Goal: Task Accomplishment & Management: Use online tool/utility

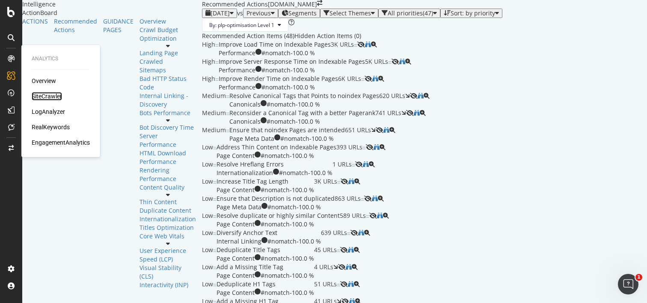
click at [49, 98] on div "SiteCrawler" at bounding box center [47, 96] width 30 height 9
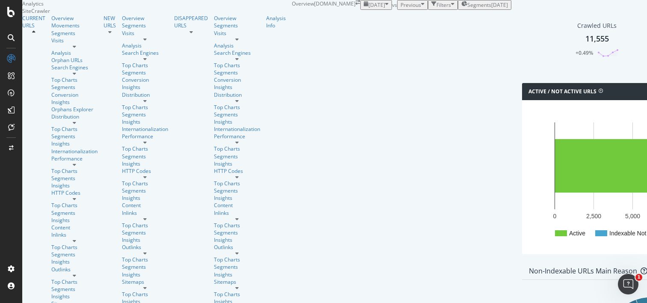
click at [586, 45] on div "11,555" at bounding box center [598, 38] width 24 height 11
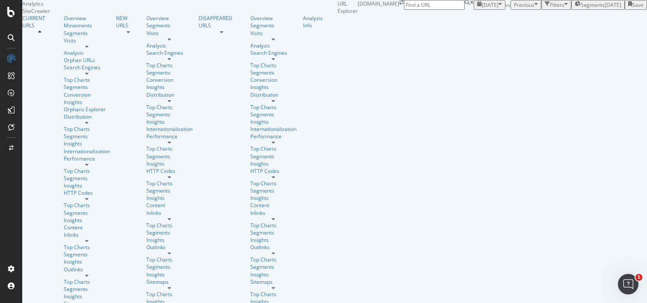
click at [565, 9] on div "button" at bounding box center [566, 4] width 3 height 7
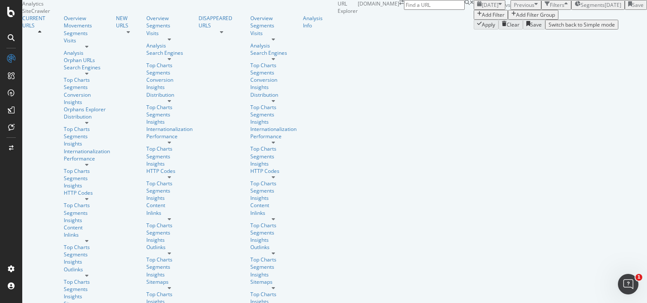
click at [565, 9] on div "button" at bounding box center [566, 4] width 3 height 7
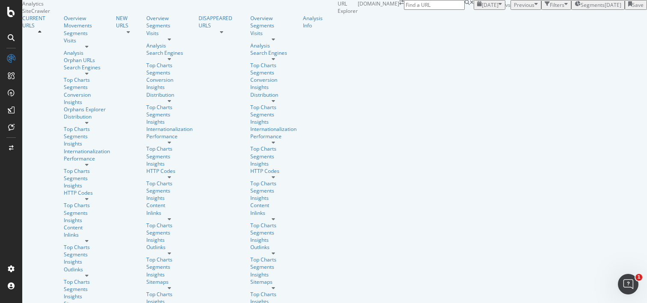
click at [581, 9] on span "Segments" at bounding box center [593, 4] width 24 height 7
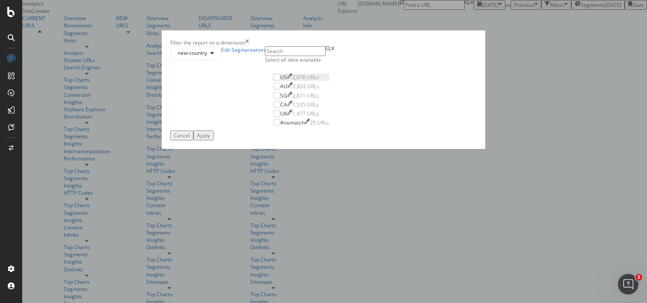
click at [280, 81] on div "US 2,878 URLs" at bounding box center [299, 77] width 39 height 7
click at [210, 139] on div "Apply" at bounding box center [203, 135] width 13 height 7
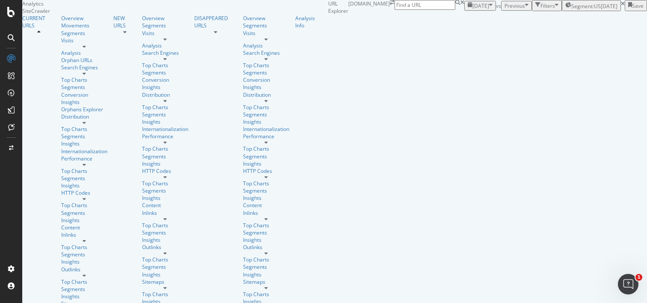
scroll to position [216, 0]
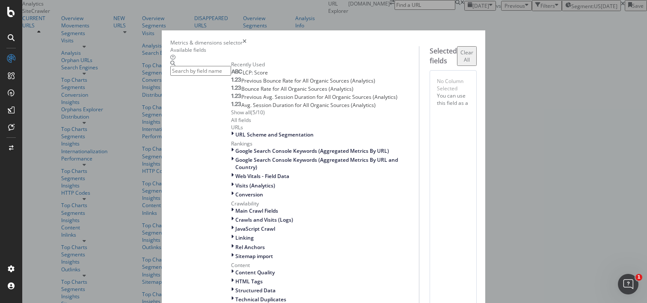
click at [231, 76] on input "modal" at bounding box center [200, 71] width 61 height 10
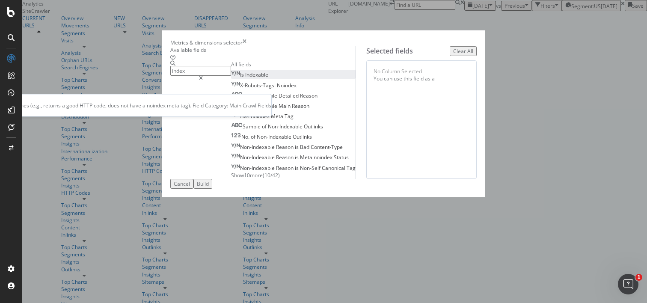
click at [231, 78] on div "Is Indexable" at bounding box center [249, 74] width 37 height 7
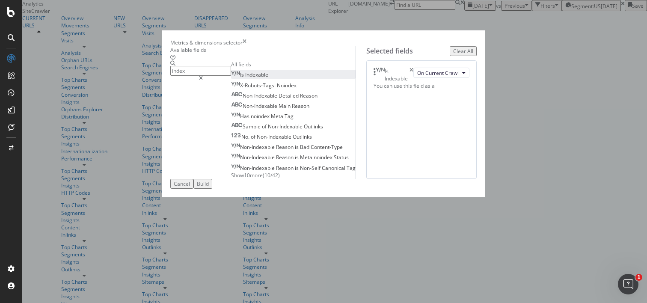
click at [229, 76] on input "index" at bounding box center [200, 71] width 61 height 10
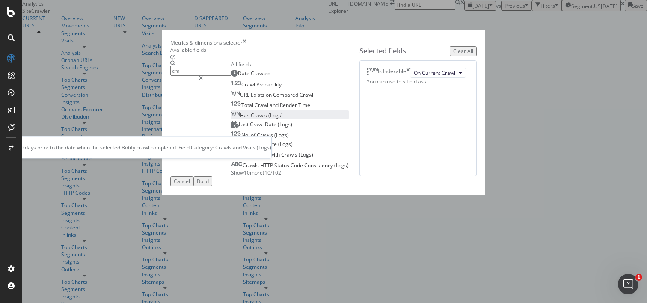
type input "cra"
click at [268, 119] on span "(Logs)" at bounding box center [275, 115] width 15 height 7
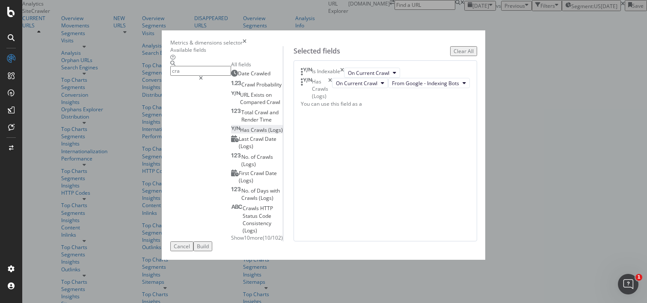
click at [209, 250] on div "Build" at bounding box center [203, 246] width 12 height 7
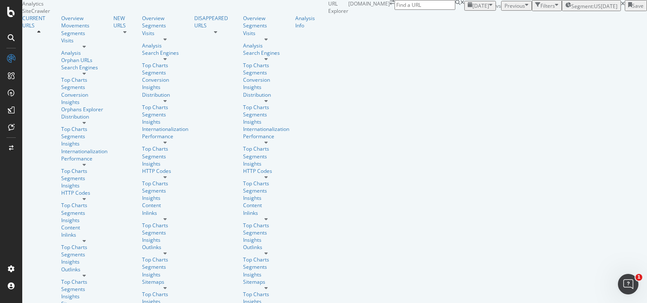
click at [541, 9] on div "Filters" at bounding box center [548, 5] width 15 height 7
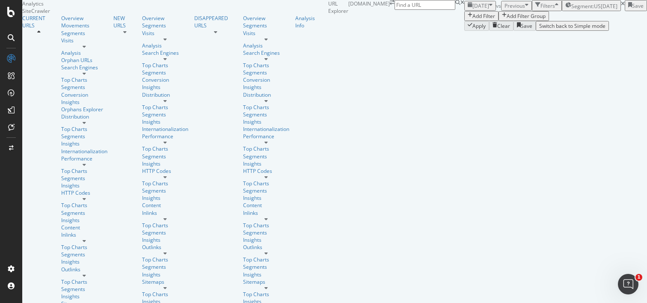
click at [473, 20] on div "Add Filter" at bounding box center [484, 15] width 23 height 7
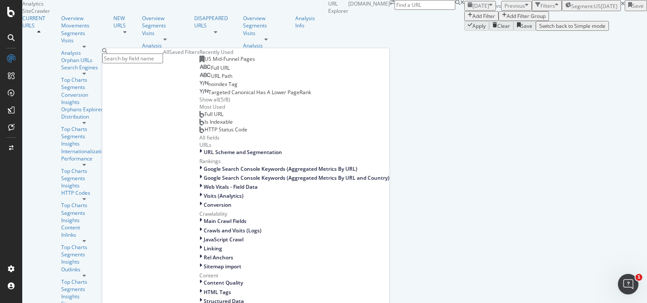
click at [152, 59] on input "text" at bounding box center [132, 59] width 61 height 10
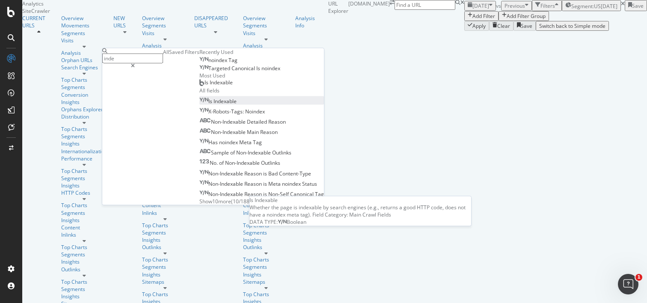
type input "inde"
click at [214, 104] on span "Indexable" at bounding box center [225, 100] width 23 height 7
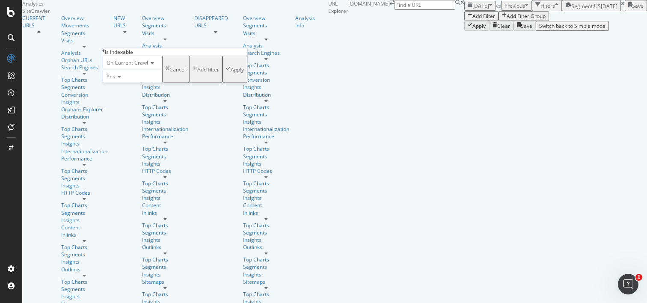
click at [231, 73] on div "Apply" at bounding box center [237, 68] width 13 height 7
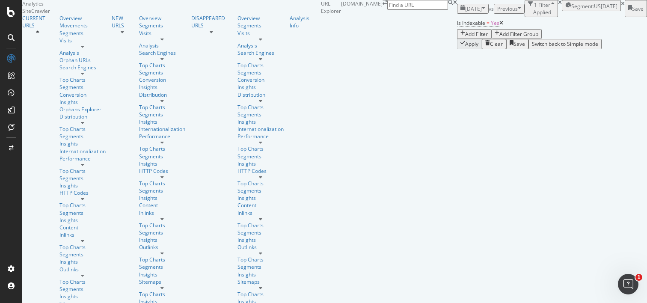
click at [465, 38] on div "Add Filter" at bounding box center [476, 33] width 23 height 7
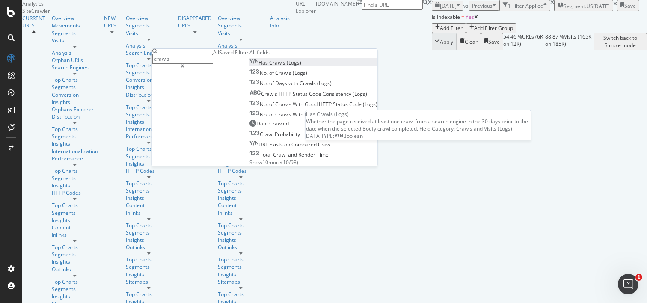
type input "crawls"
click at [287, 66] on span "(Logs)" at bounding box center [294, 62] width 15 height 7
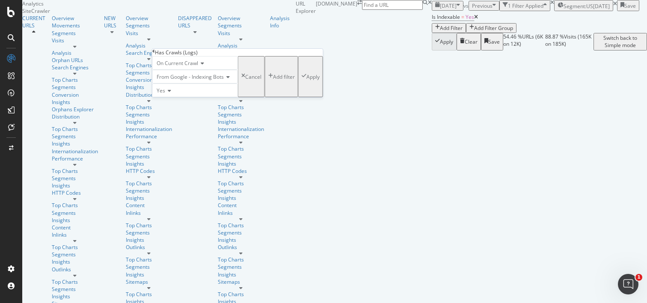
click at [171, 93] on icon at bounding box center [168, 90] width 6 height 5
click at [173, 115] on div "No" at bounding box center [195, 110] width 85 height 9
click at [307, 80] on div "Apply" at bounding box center [313, 76] width 13 height 7
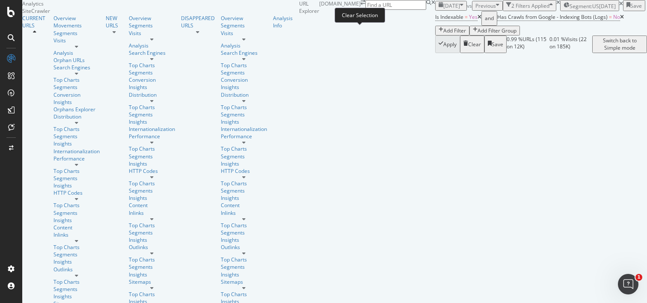
click at [619, 6] on icon at bounding box center [621, 3] width 4 height 5
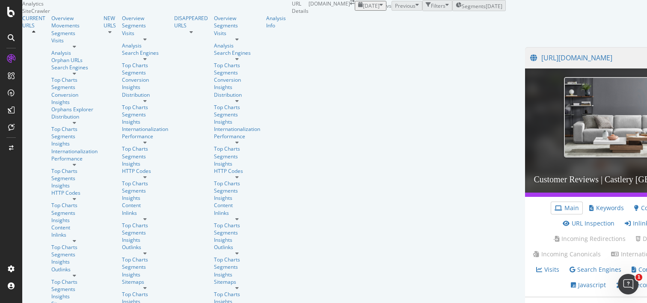
scroll to position [708, 0]
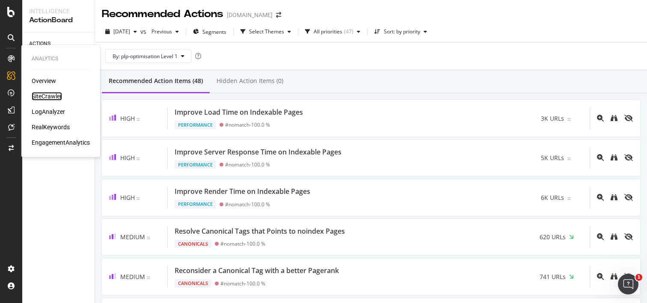
click at [42, 95] on div "SiteCrawler" at bounding box center [47, 96] width 30 height 9
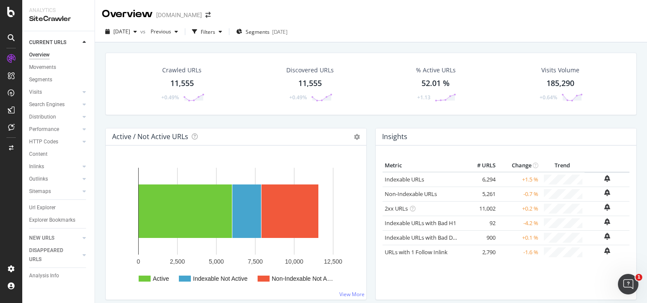
click at [182, 81] on div "11,555" at bounding box center [182, 83] width 24 height 11
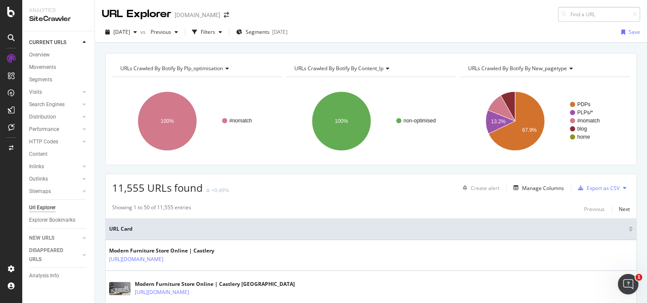
click at [575, 14] on input at bounding box center [599, 14] width 82 height 15
type input "https://www.castlery.com/ca/wishlist/products"
click at [520, 57] on div "URLs Crawled By Botify By plp_optimisation Chart (by Value) Table Expand Export…" at bounding box center [371, 109] width 532 height 112
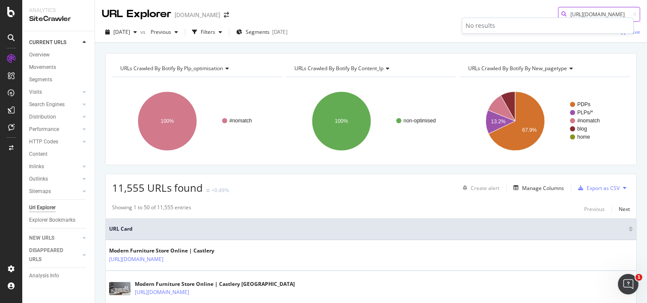
click at [597, 14] on input "https://www.castlery.com/ca/wishlist/products" at bounding box center [599, 14] width 82 height 15
click at [46, 134] on div "CustomReports" at bounding box center [53, 132] width 42 height 9
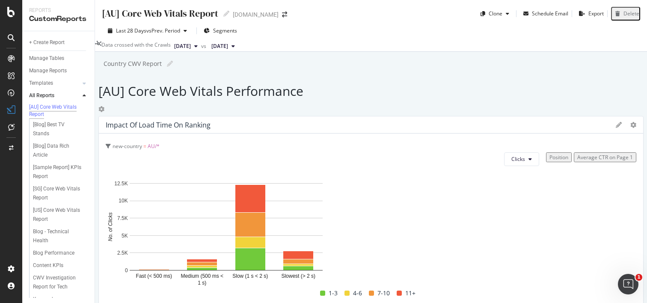
click at [86, 93] on icon at bounding box center [84, 95] width 3 height 5
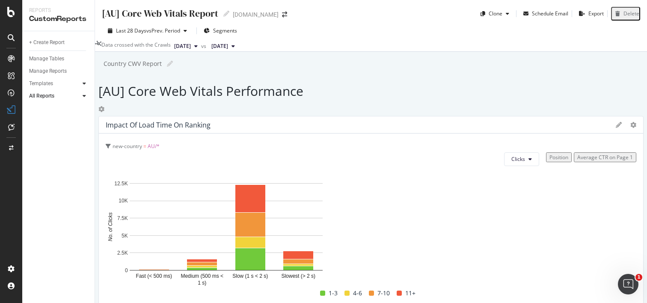
click at [84, 83] on icon at bounding box center [84, 83] width 3 height 5
click at [60, 96] on div "AI Bots in Search" at bounding box center [52, 96] width 39 height 9
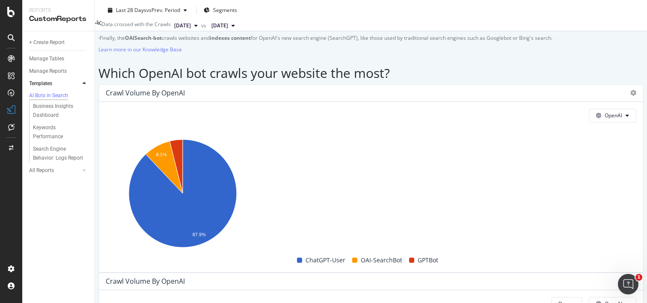
scroll to position [617, 0]
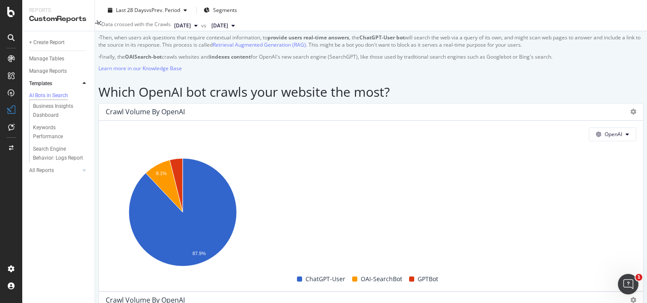
click at [162, 60] on strong "OAISearch-bot" at bounding box center [143, 56] width 37 height 7
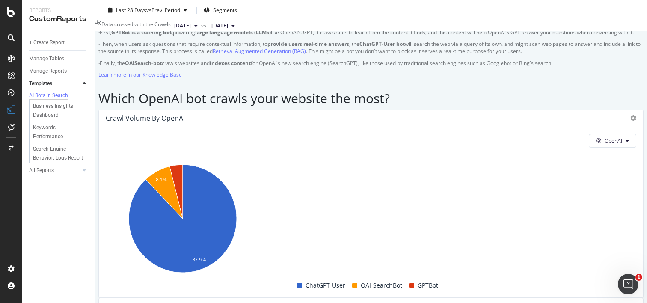
scroll to position [610, 0]
drag, startPoint x: 182, startPoint y: 126, endPoint x: 147, endPoint y: 126, distance: 35.5
click at [147, 67] on p "· Finally, the OAISearch-bot crawls websites and indexes content for OpenAI's n…" at bounding box center [370, 63] width 545 height 7
copy strong "OAISearch-bot"
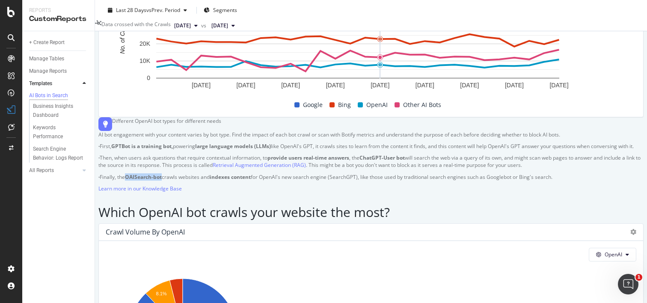
scroll to position [353, 0]
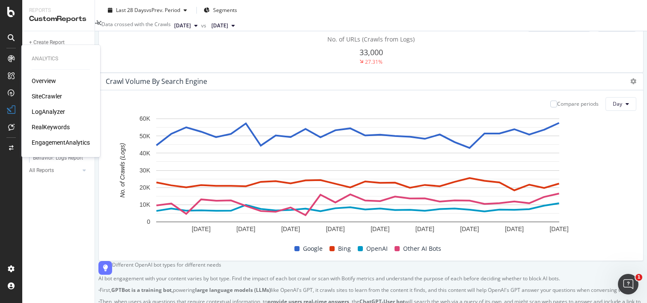
click at [39, 95] on div "SiteCrawler" at bounding box center [47, 96] width 30 height 9
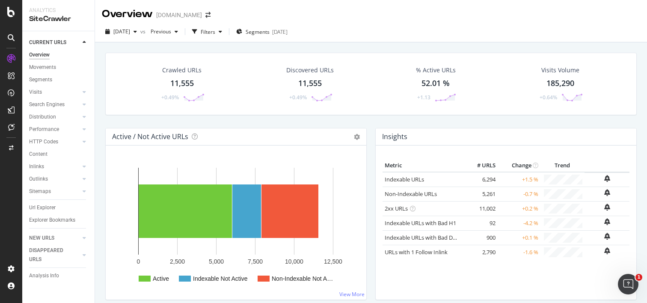
drag, startPoint x: 185, startPoint y: 79, endPoint x: 569, endPoint y: 23, distance: 387.6
click at [185, 79] on div "11,555" at bounding box center [182, 83] width 24 height 11
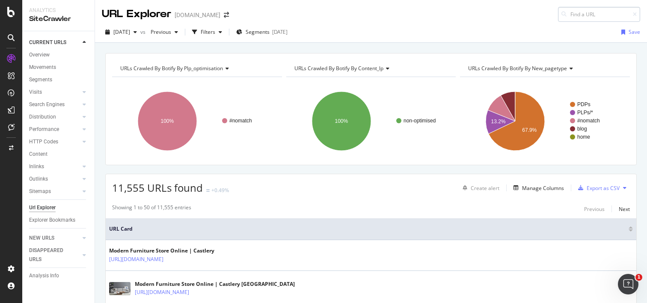
click at [599, 14] on input at bounding box center [599, 14] width 82 height 15
type input "https://www.castlery.com/us/products/lexi-tufted-bed"
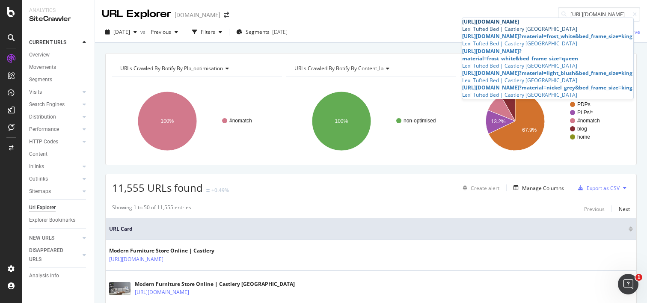
click at [547, 29] on div "Lexi Tufted Bed | Castlery US" at bounding box center [547, 28] width 171 height 7
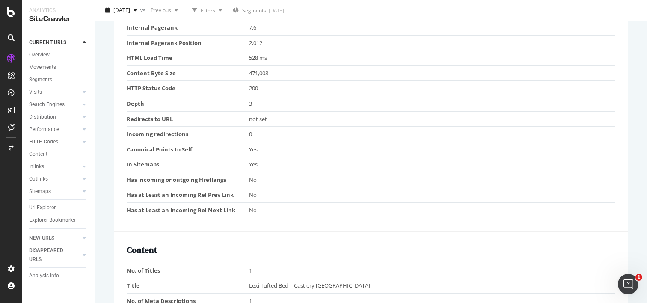
scroll to position [642, 0]
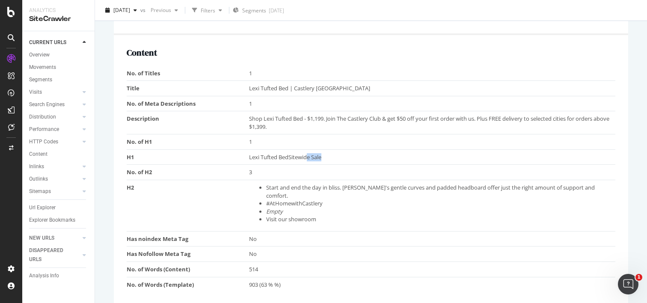
drag, startPoint x: 330, startPoint y: 157, endPoint x: 307, endPoint y: 153, distance: 23.9
click at [307, 153] on td "Lexi Tufted BedSitewide Sale" at bounding box center [432, 156] width 367 height 15
click at [291, 171] on td "3" at bounding box center [432, 172] width 367 height 15
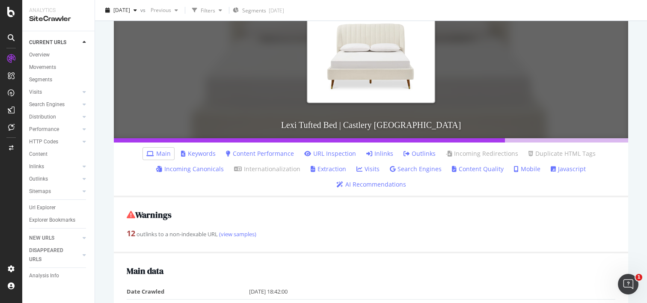
scroll to position [0, 0]
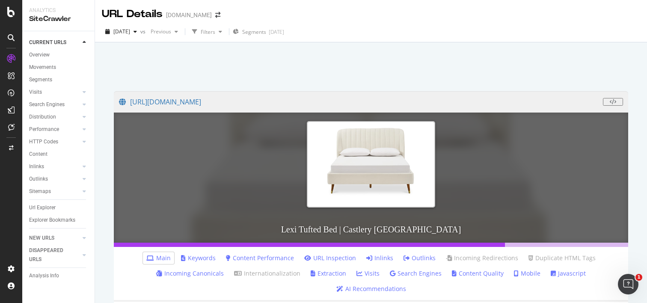
click at [631, 51] on div "https://www.castlery.com/us/products/lexi-tufted-bed View HTML Source Lexi Tuft…" at bounding box center [371, 193] width 552 height 303
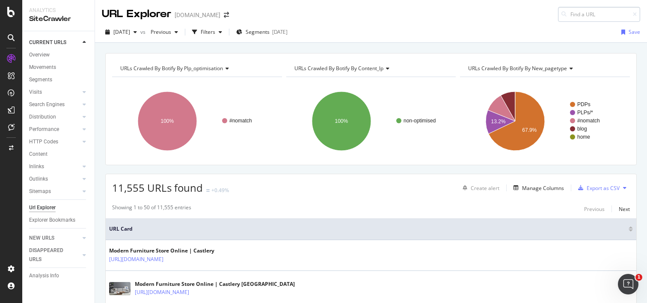
click at [589, 14] on input at bounding box center [599, 14] width 82 height 15
type input "https://www.castlery.com/us/products/owen-chaise-sectional-sofa"
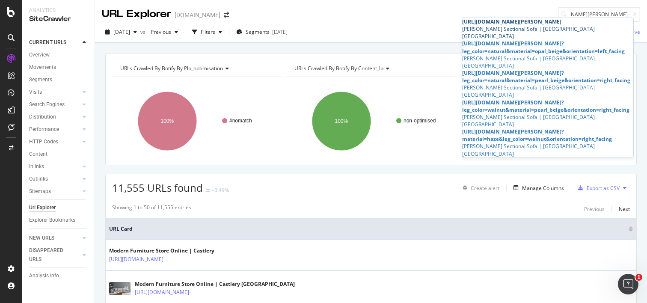
click at [566, 25] on div "https://www.castlery.com/us/products/owen-chaise-sectional-sofa" at bounding box center [547, 21] width 171 height 7
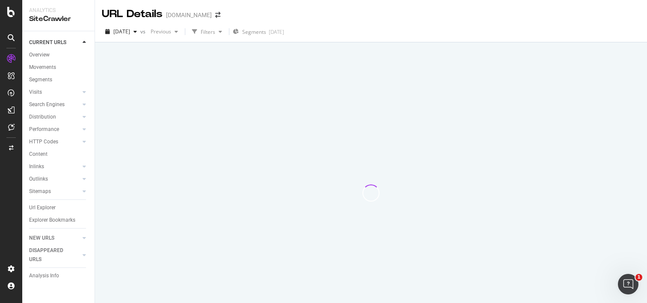
click at [544, 30] on div "2025 Aug. 10th vs Previous Filters Segments 2025-08-08" at bounding box center [371, 33] width 552 height 17
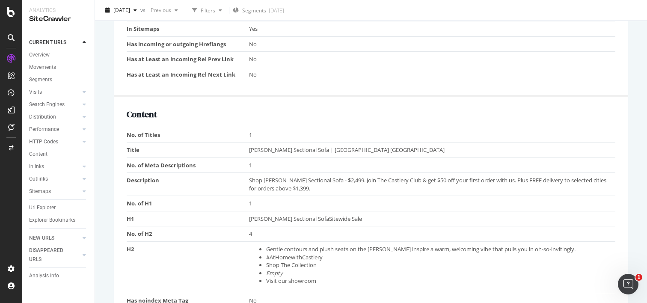
scroll to position [581, 0]
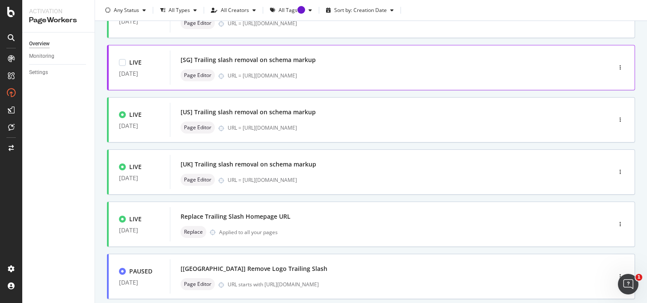
scroll to position [85, 0]
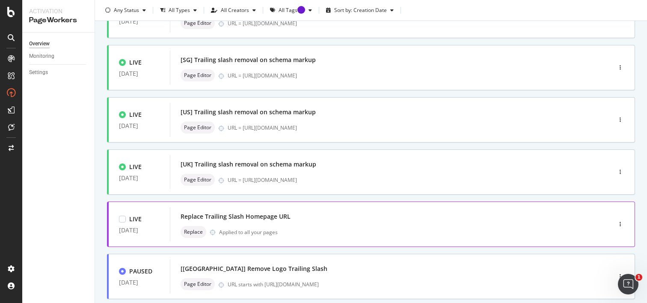
click at [319, 215] on div "Replace Trailing Slash Homepage URL" at bounding box center [378, 217] width 395 height 12
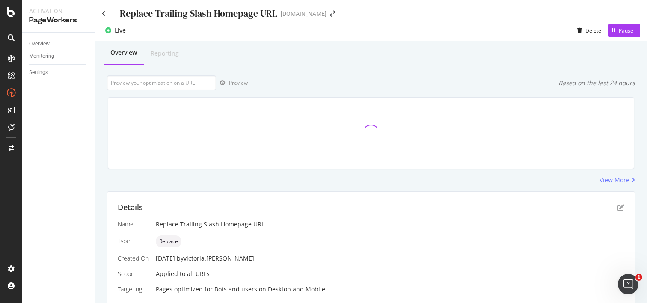
scroll to position [140, 0]
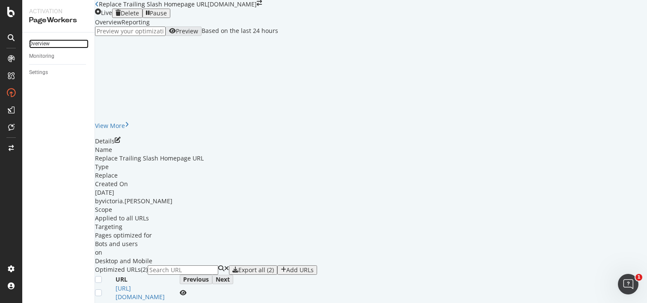
click at [51, 43] on link "Overview" at bounding box center [59, 43] width 60 height 9
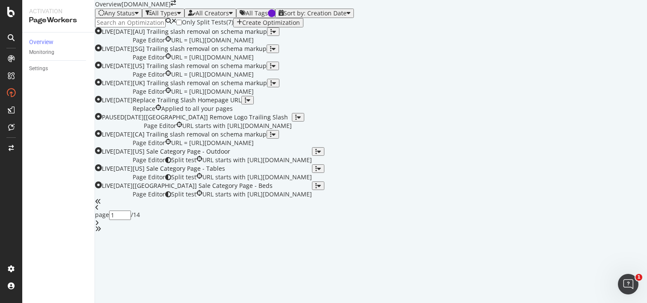
click at [146, 27] on input at bounding box center [130, 22] width 71 height 9
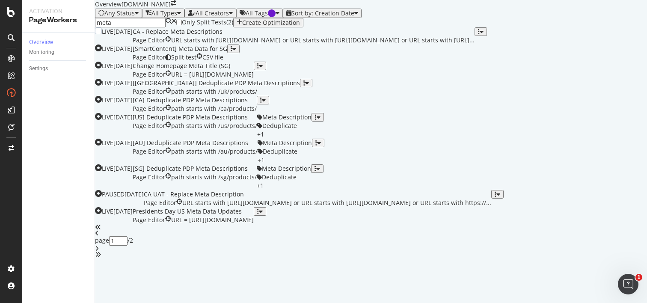
click at [270, 36] on div "CA - Replace Meta Descriptions" at bounding box center [304, 31] width 342 height 9
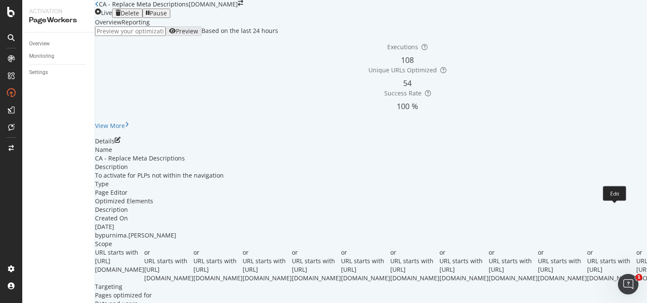
click at [121, 143] on icon "pen-to-square" at bounding box center [118, 140] width 6 height 6
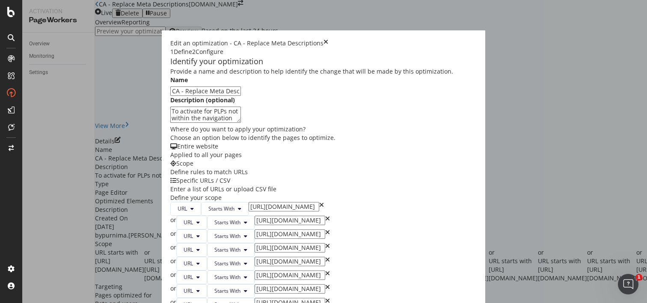
scroll to position [389, 0]
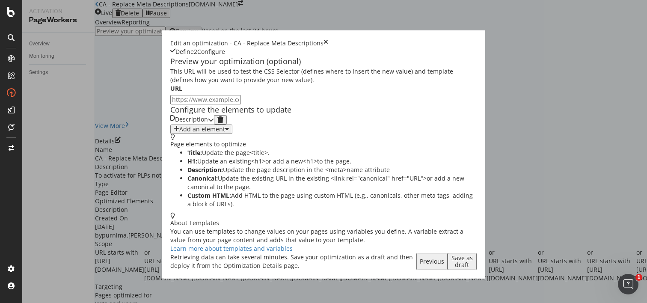
click at [214, 123] on icon "modal" at bounding box center [211, 120] width 6 height 6
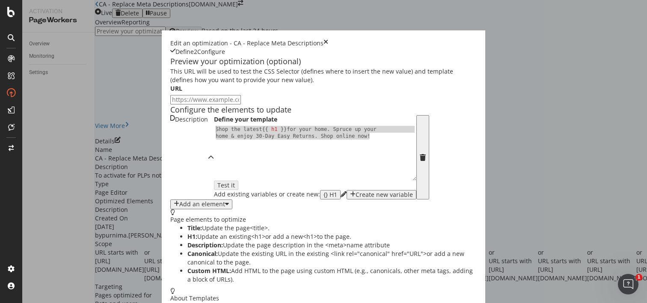
drag, startPoint x: 235, startPoint y: 210, endPoint x: 74, endPoint y: 203, distance: 161.1
click at [214, 199] on div "Define your template 1 Shop the latest {{ h1 }} for your home. Spruce up your h…" at bounding box center [315, 157] width 202 height 84
type textarea "Shop the latest {{ h1 }} for your home. Spruce up your home & enjoy 30-Day Easy…"
click at [328, 39] on icon "times" at bounding box center [326, 43] width 5 height 9
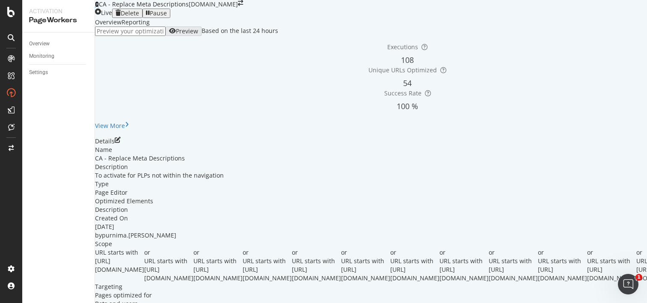
click at [99, 7] on icon at bounding box center [97, 4] width 4 height 6
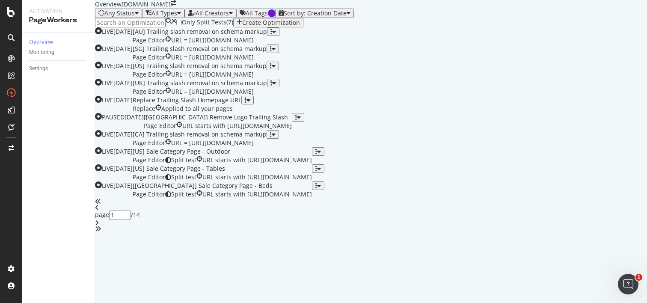
click at [151, 27] on input at bounding box center [130, 22] width 71 height 9
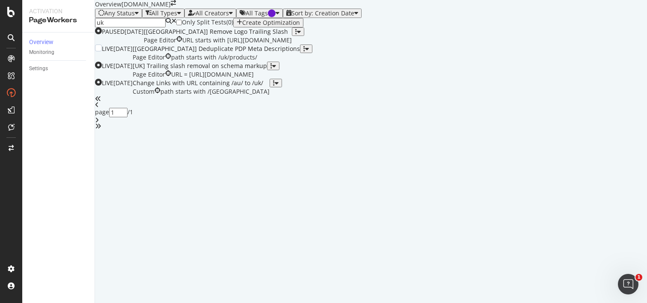
click at [285, 53] on div "[[GEOGRAPHIC_DATA]] Deduplicate PDP Meta Descriptions" at bounding box center [216, 49] width 167 height 9
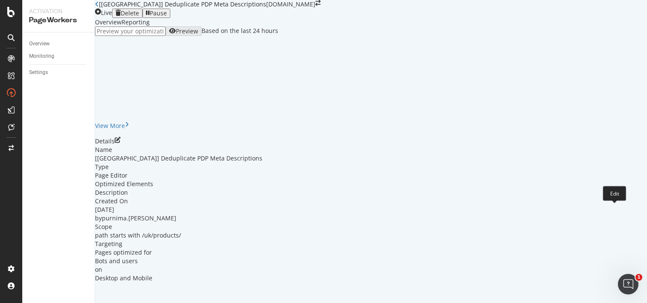
click at [121, 143] on icon "pen-to-square" at bounding box center [118, 140] width 6 height 6
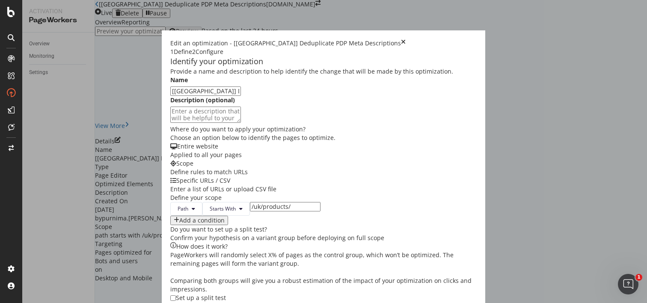
scroll to position [167, 0]
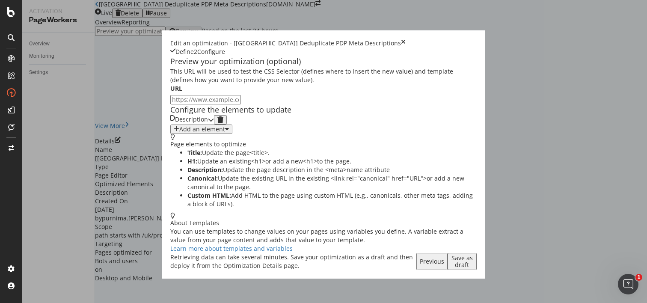
click at [214, 125] on div "modal" at bounding box center [211, 119] width 6 height 9
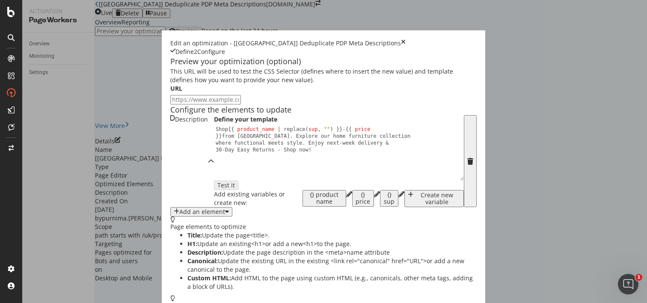
scroll to position [52, 0]
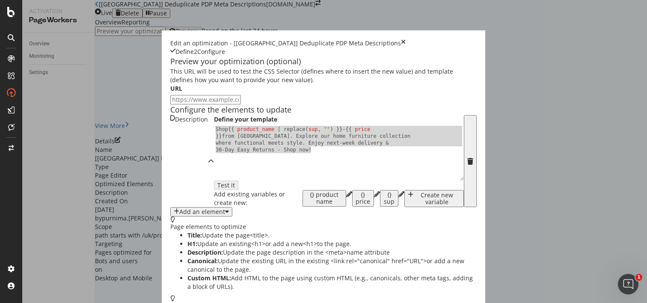
drag, startPoint x: 187, startPoint y: 169, endPoint x: 78, endPoint y: 148, distance: 110.3
click at [214, 148] on div "Shop {{ product_name | replace ( sup , "" ) }} - {{ price }} from Castlery. Exp…" at bounding box center [339, 180] width 250 height 109
type textarea "Shop {{ product_name | replace(sup, "") }} - {{ price }} from Castlery. Explore…"
